Goal: Task Accomplishment & Management: Complete application form

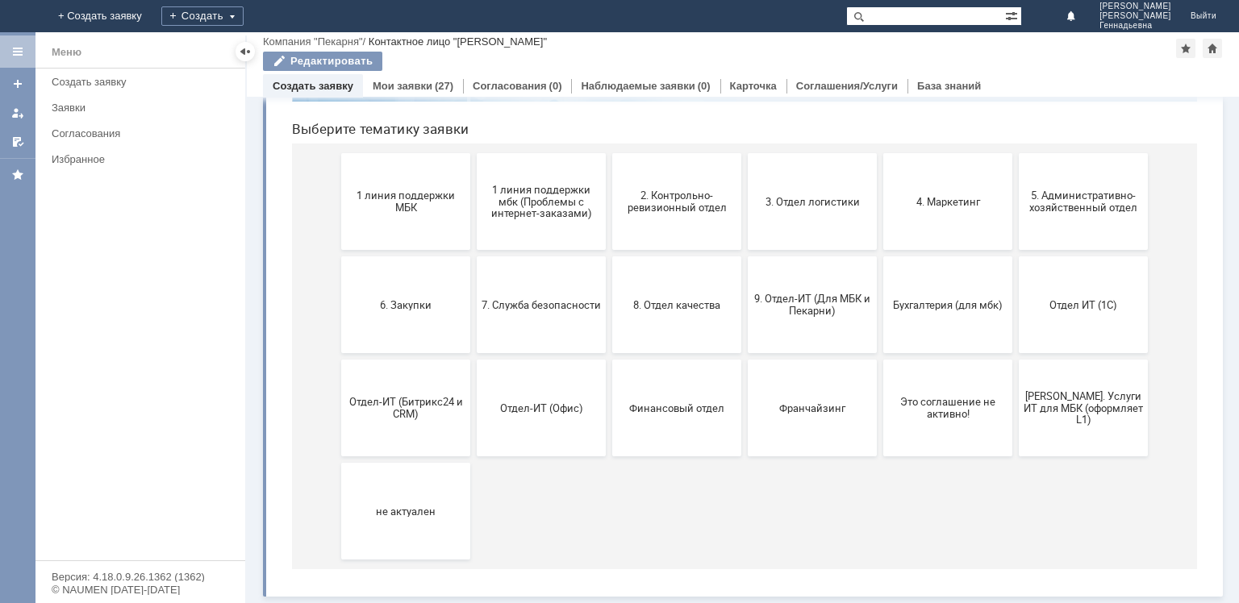
scroll to position [156, 0]
click at [557, 414] on button "Отдел-ИТ (Офис)" at bounding box center [541, 408] width 129 height 97
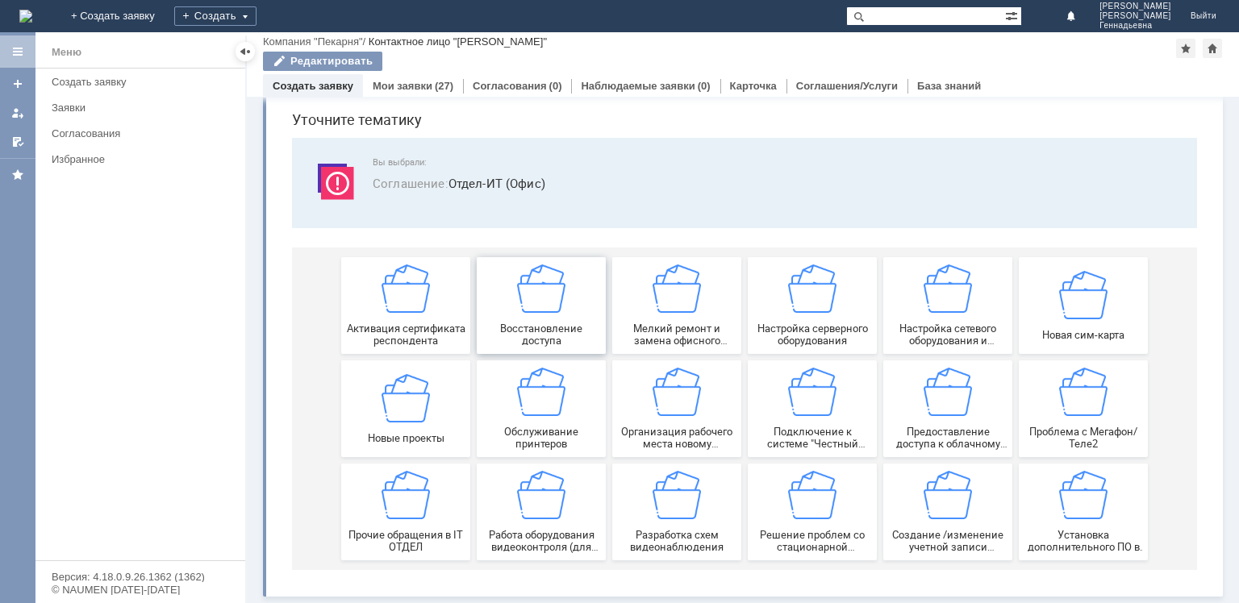
scroll to position [55, 0]
click at [381, 493] on img at bounding box center [405, 495] width 48 height 48
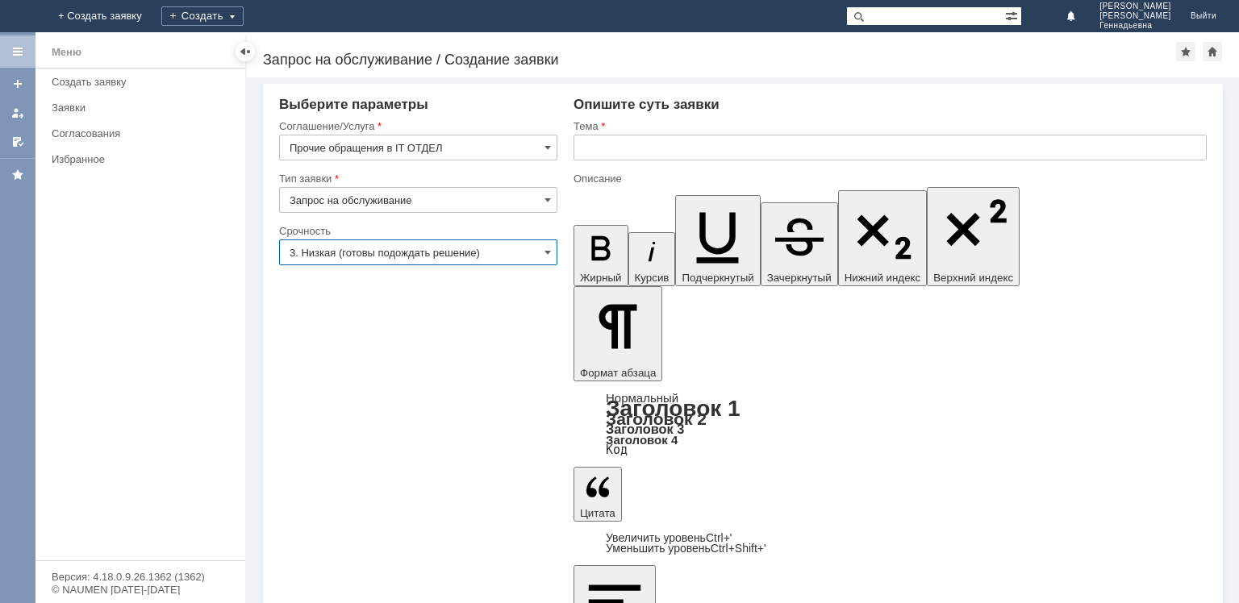
click at [496, 242] on input "3. Низкая (готовы подождать решение)" at bounding box center [418, 252] width 278 height 26
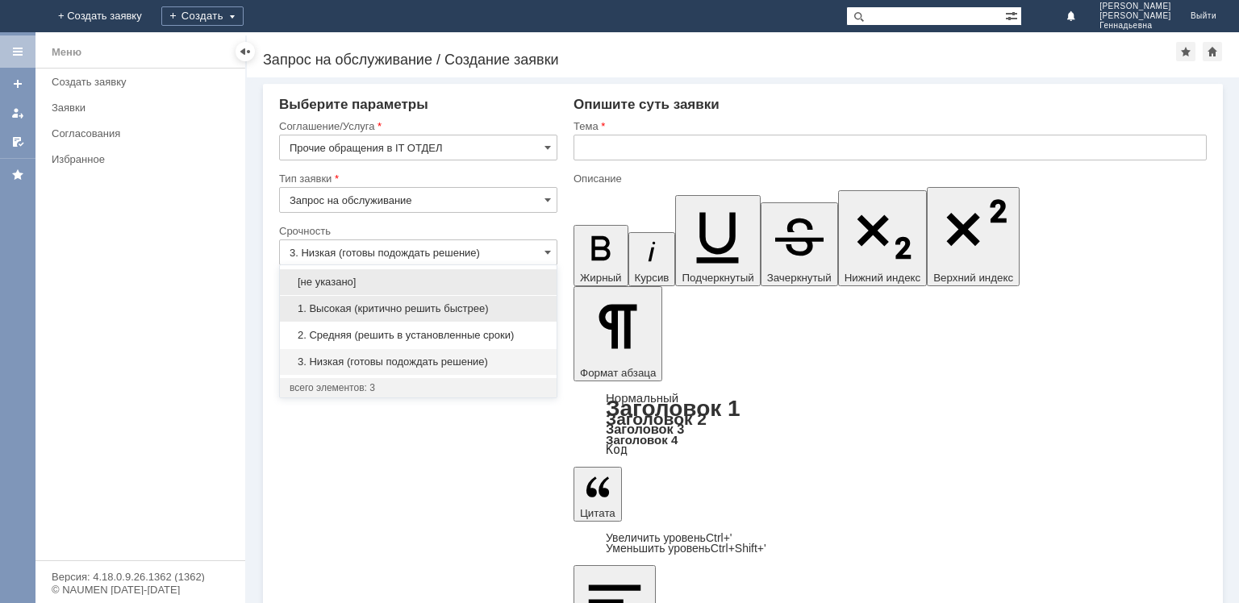
click at [484, 300] on div "1. Высокая (критично решить быстрее)" at bounding box center [418, 309] width 277 height 26
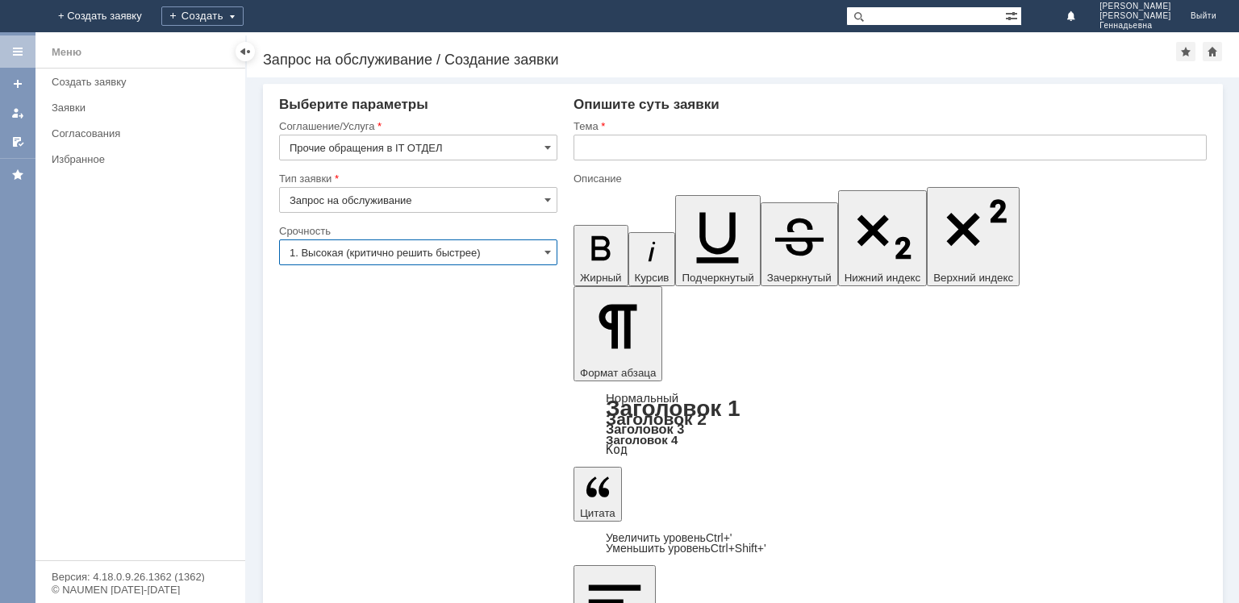
type input "1. Высокая (критично решить быстрее)"
click at [598, 161] on div at bounding box center [889, 165] width 633 height 11
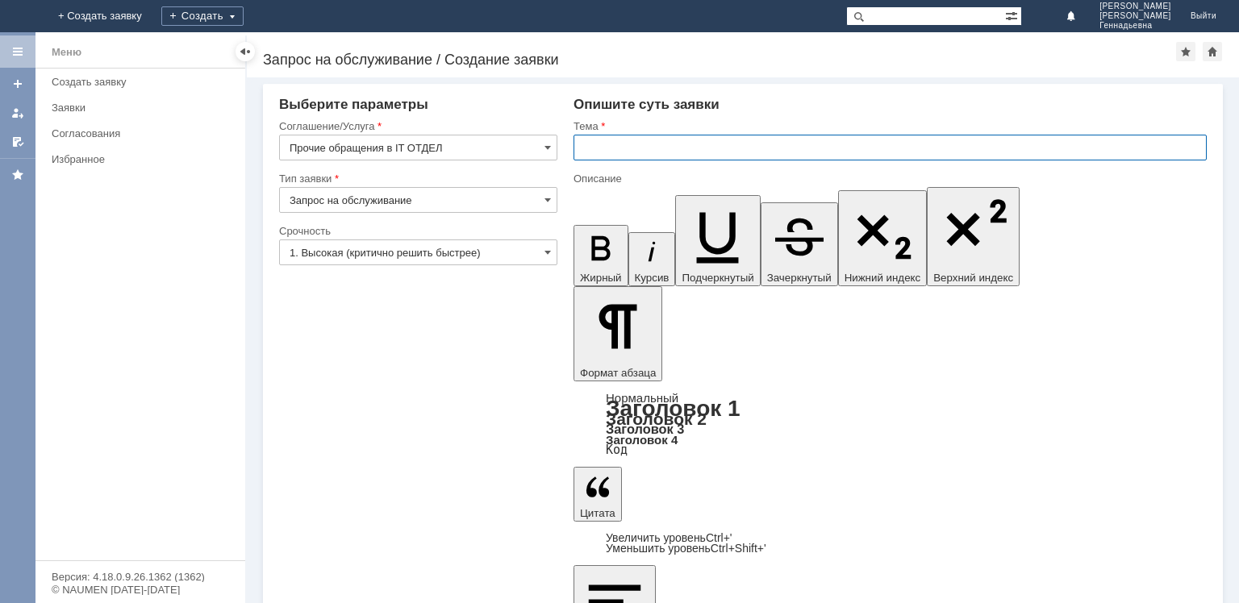
click at [595, 156] on input "text" at bounding box center [889, 148] width 633 height 26
type input "Требуется замена ФН в кассе ТТ ПСТ1"
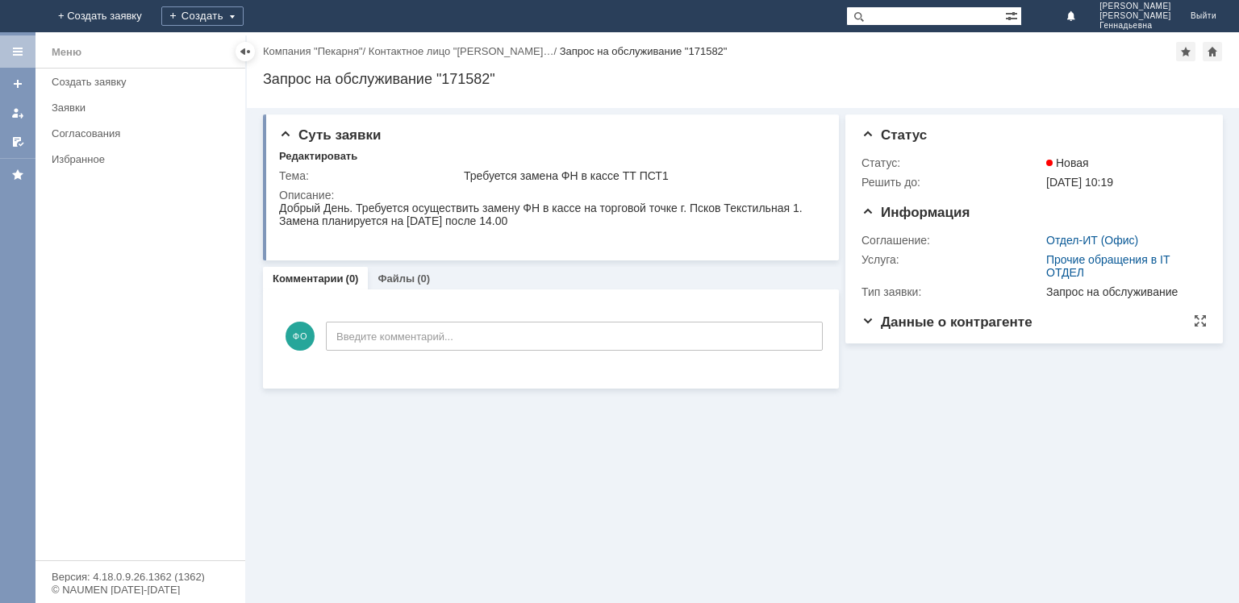
click at [870, 323] on span "Данные о контрагенте" at bounding box center [946, 321] width 171 height 15
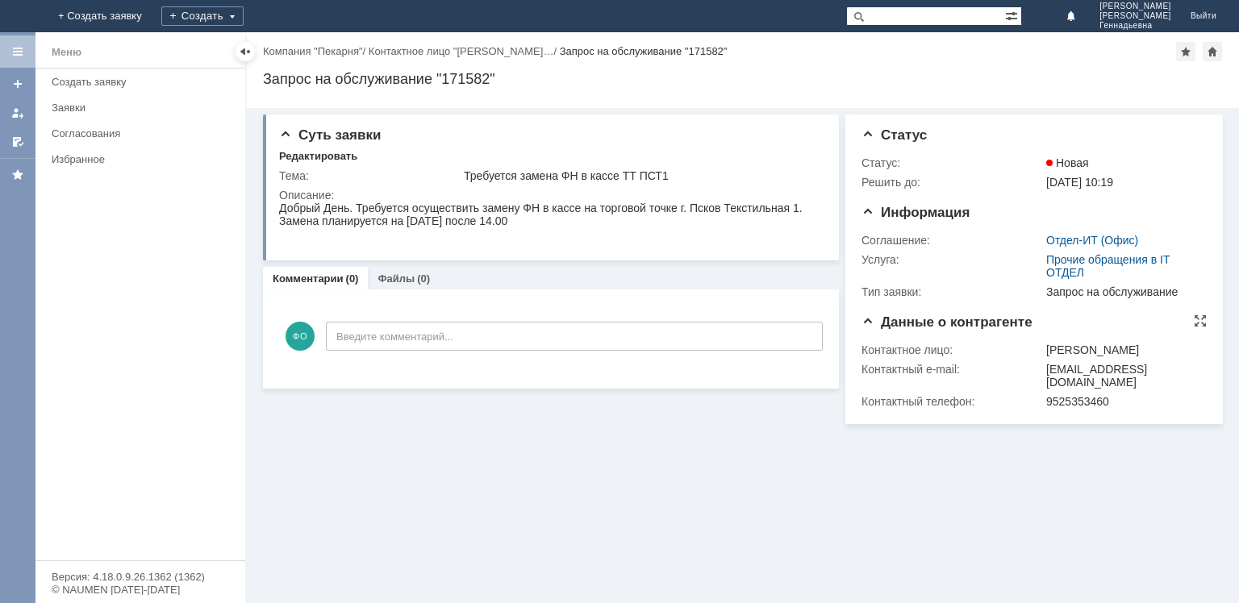
click at [870, 323] on span "Данные о контрагенте" at bounding box center [946, 321] width 171 height 15
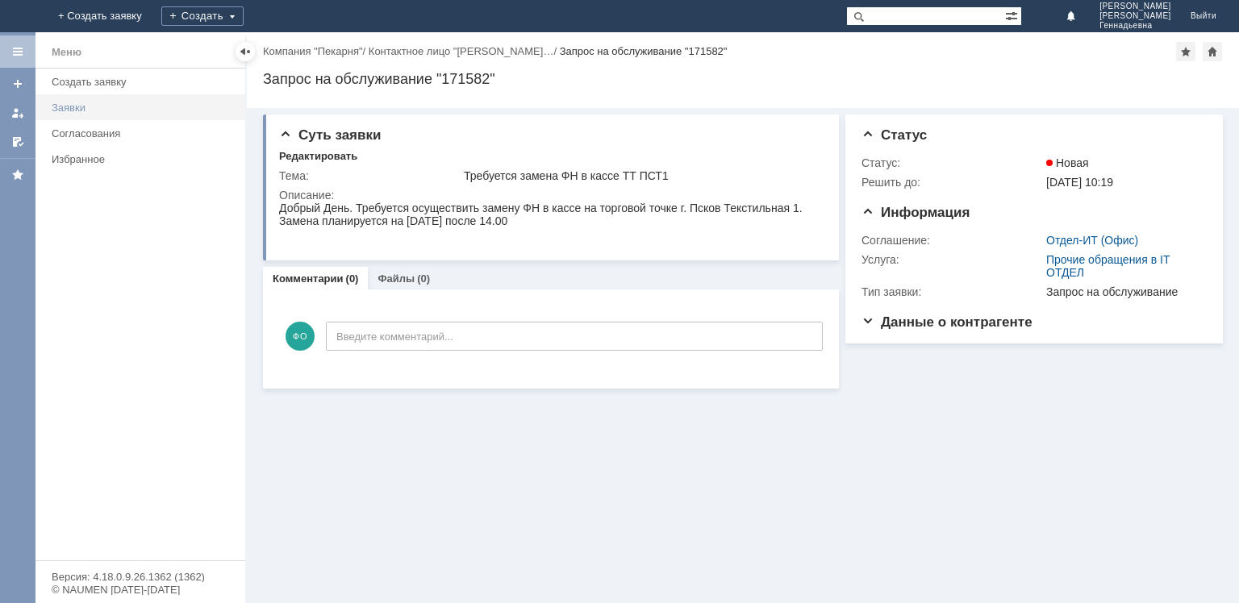
click at [105, 114] on link "Заявки" at bounding box center [143, 107] width 197 height 25
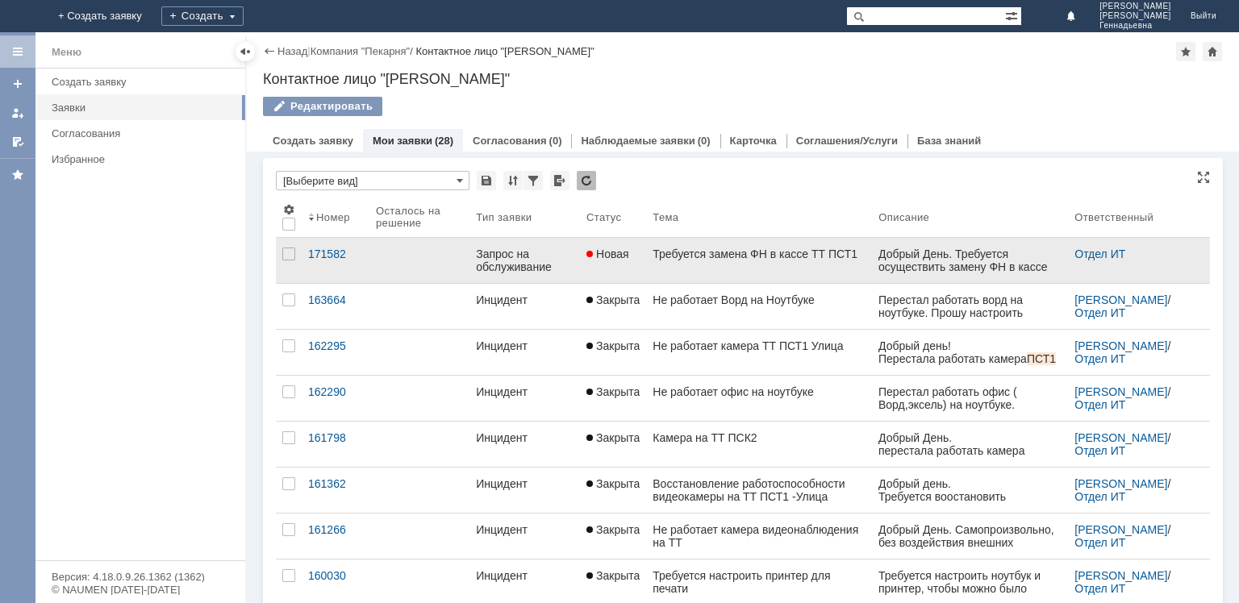
click at [481, 258] on div "Запрос на обслуживание" at bounding box center [525, 261] width 98 height 26
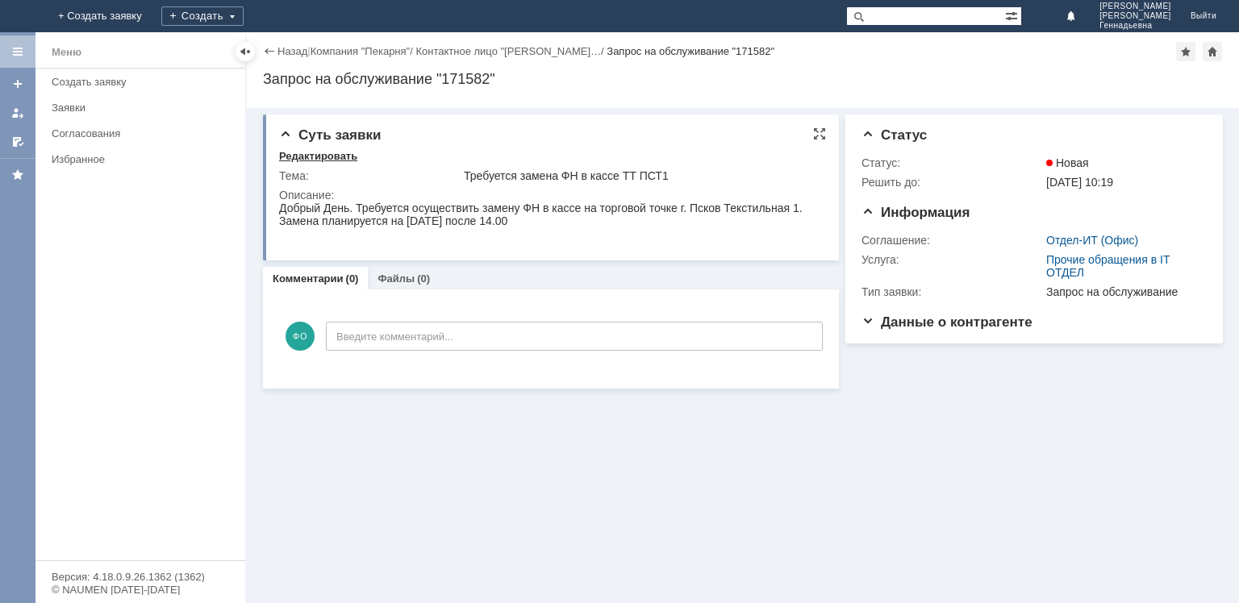
click at [331, 154] on div "Редактировать" at bounding box center [318, 156] width 78 height 13
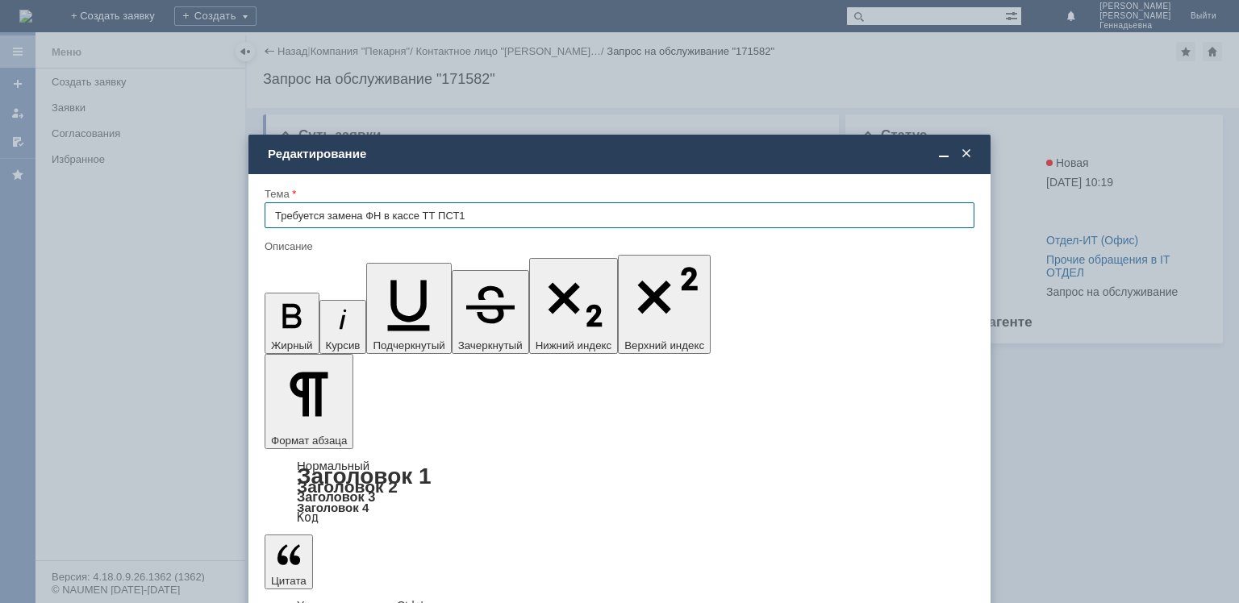
click at [972, 154] on span at bounding box center [966, 154] width 16 height 15
